Goal: Information Seeking & Learning: Learn about a topic

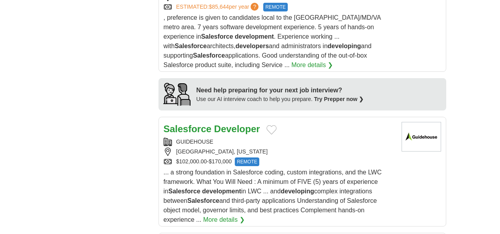
scroll to position [760, 0]
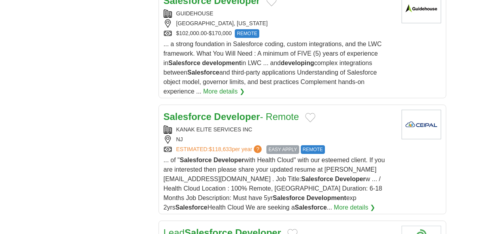
scroll to position [883, 0]
click at [164, 228] on link "Lead Salesforce Developer" at bounding box center [223, 233] width 118 height 11
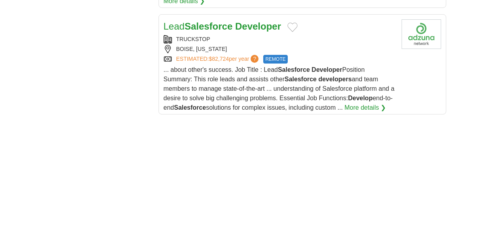
scroll to position [1206, 0]
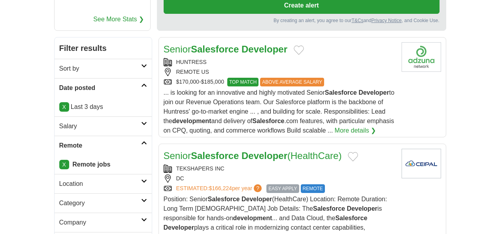
scroll to position [126, 0]
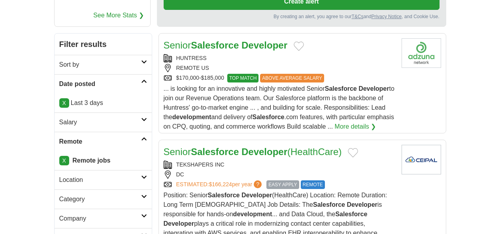
click at [167, 147] on link "Senior Salesforce Developer (HealthCare)" at bounding box center [253, 152] width 178 height 11
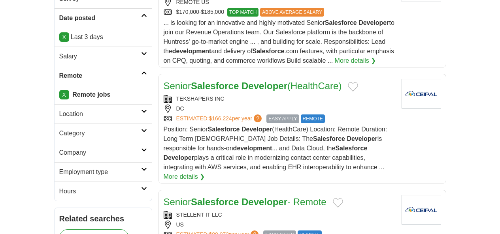
scroll to position [193, 0]
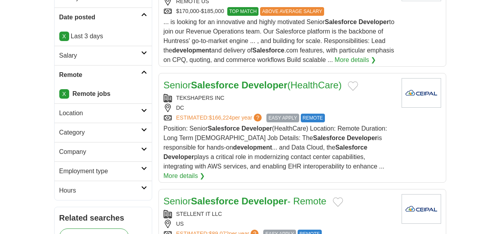
click at [164, 196] on link "Senior Salesforce Developer - Remote" at bounding box center [245, 201] width 163 height 11
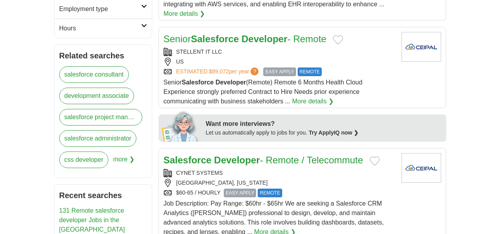
scroll to position [356, 0]
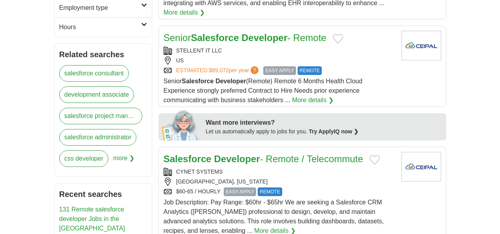
click at [164, 154] on strong "Salesforce" at bounding box center [188, 159] width 48 height 11
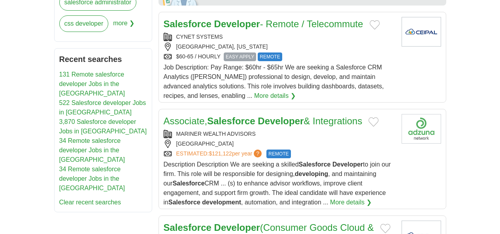
scroll to position [500, 0]
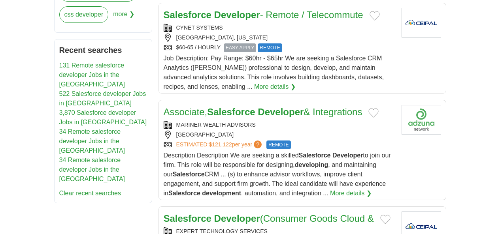
click at [164, 213] on strong "Salesforce" at bounding box center [188, 218] width 48 height 11
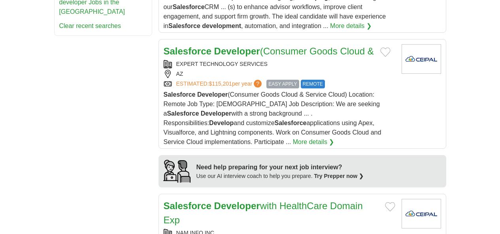
scroll to position [668, 0]
click at [175, 201] on strong "Salesforce" at bounding box center [188, 206] width 48 height 11
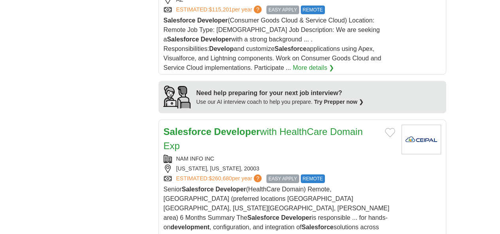
scroll to position [743, 0]
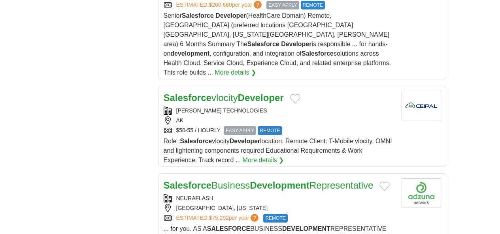
scroll to position [916, 0]
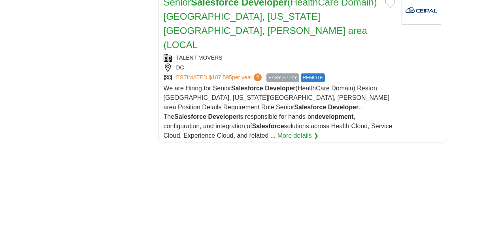
scroll to position [1196, 0]
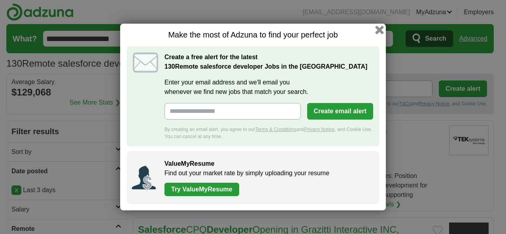
click at [381, 29] on button "button" at bounding box center [379, 30] width 9 height 9
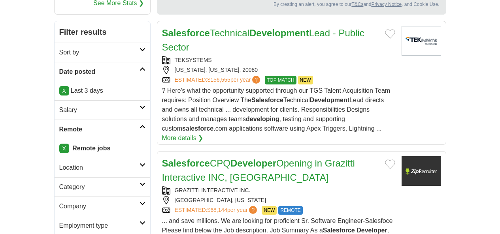
scroll to position [139, 0]
click at [162, 158] on strong "Salesforce" at bounding box center [186, 163] width 48 height 11
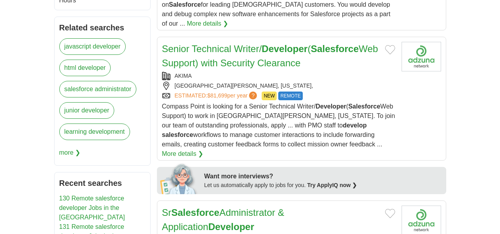
scroll to position [384, 0]
click at [171, 207] on strong "Salesforce" at bounding box center [195, 212] width 48 height 11
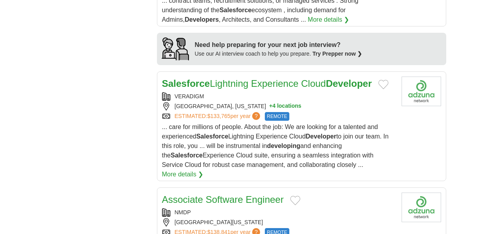
scroll to position [885, 0]
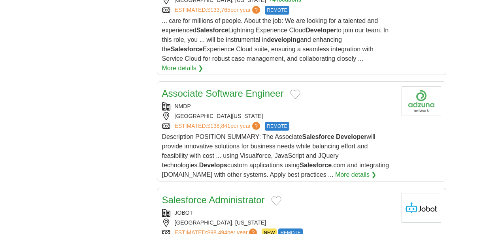
scroll to position [991, 0]
